Goal: Understand process/instructions: Learn how to perform a task or action

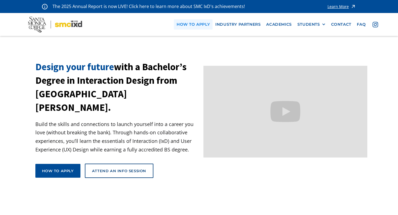
click at [203, 24] on link "how to apply" at bounding box center [193, 24] width 39 height 10
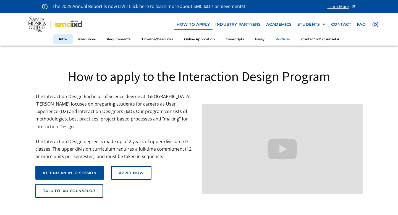
click at [285, 38] on link "Portfolio" at bounding box center [283, 39] width 26 height 10
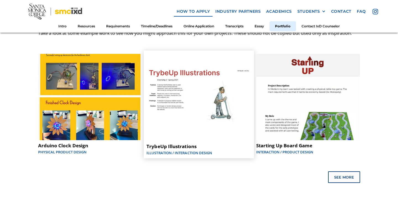
scroll to position [2820, 0]
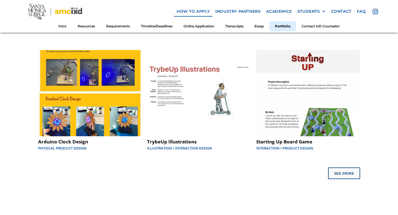
click at [357, 167] on link "See More" at bounding box center [344, 172] width 31 height 10
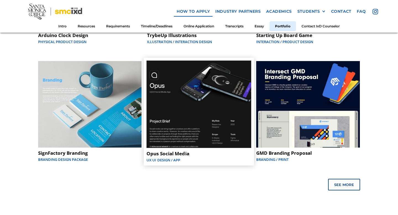
scroll to position [2927, 0]
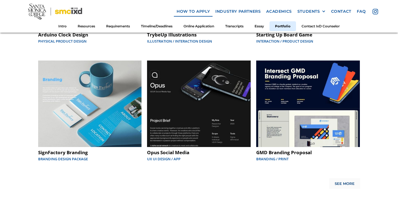
click at [347, 178] on link "See More" at bounding box center [344, 183] width 31 height 10
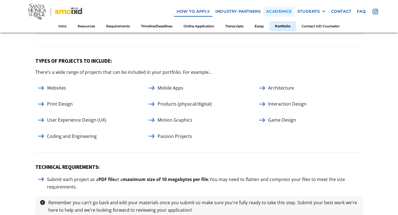
scroll to position [2559, 0]
